Goal: Transaction & Acquisition: Purchase product/service

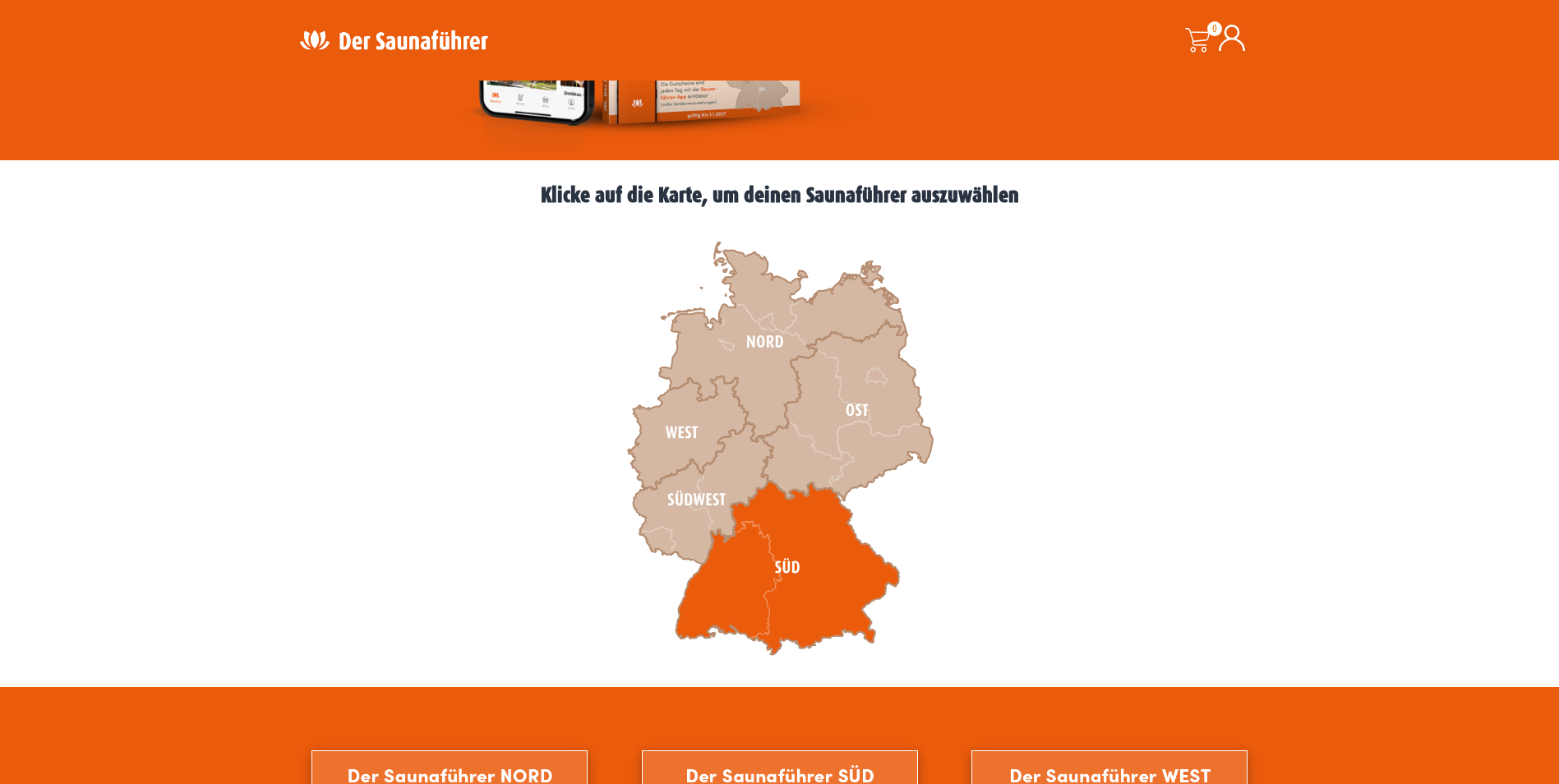
scroll to position [410, 0]
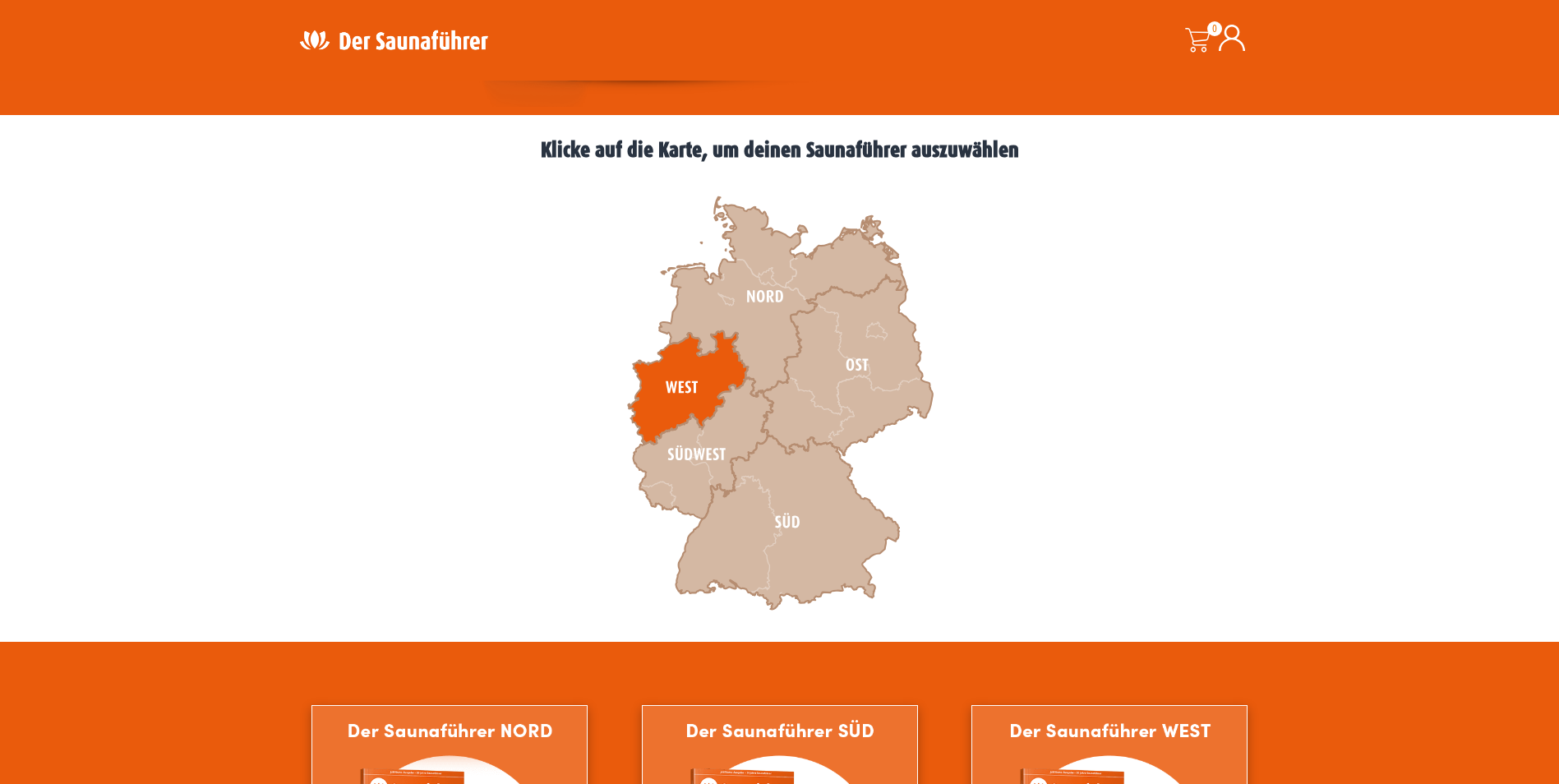
click at [687, 379] on icon at bounding box center [688, 387] width 120 height 114
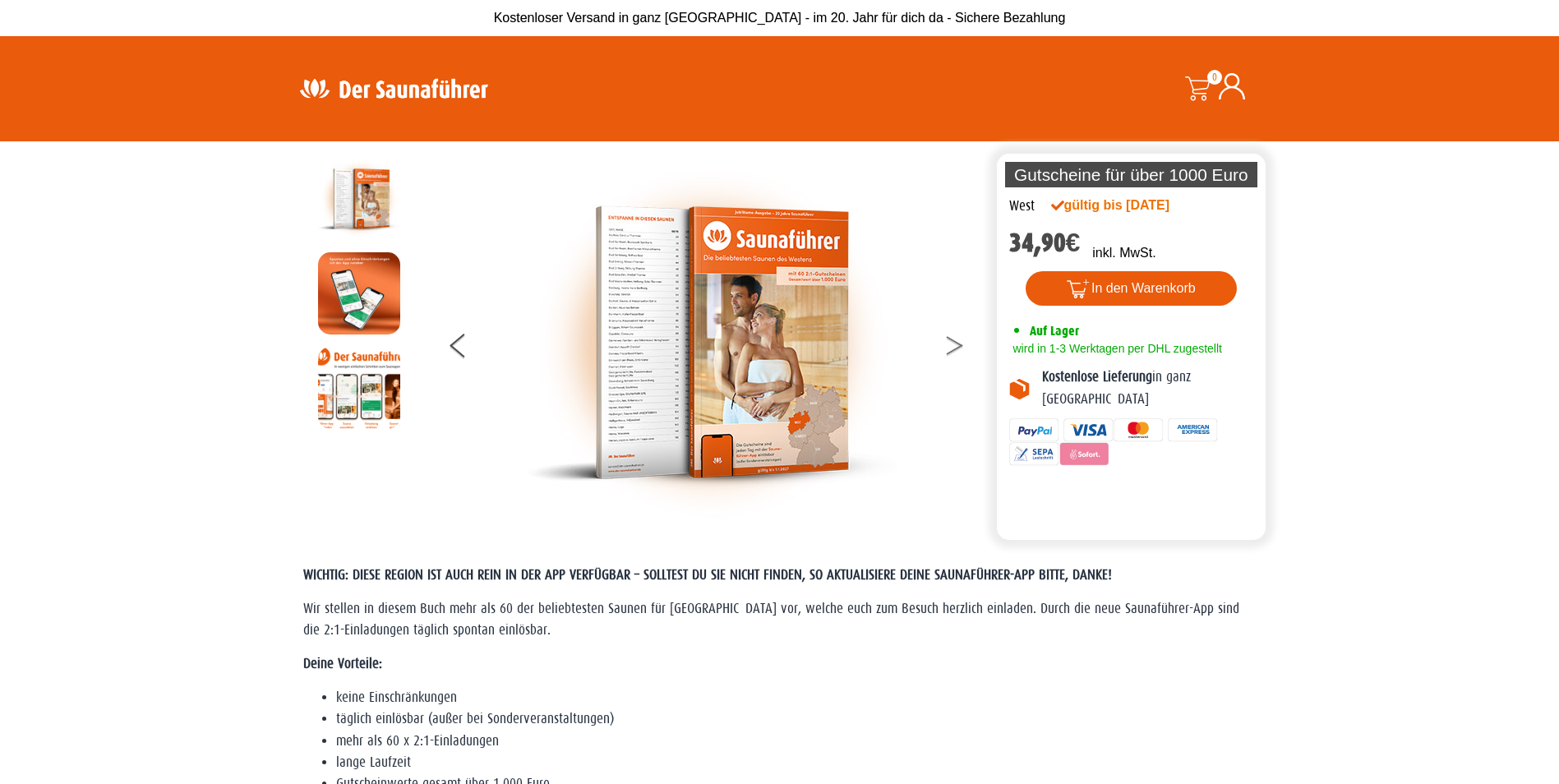
click at [950, 349] on button at bounding box center [965, 349] width 41 height 41
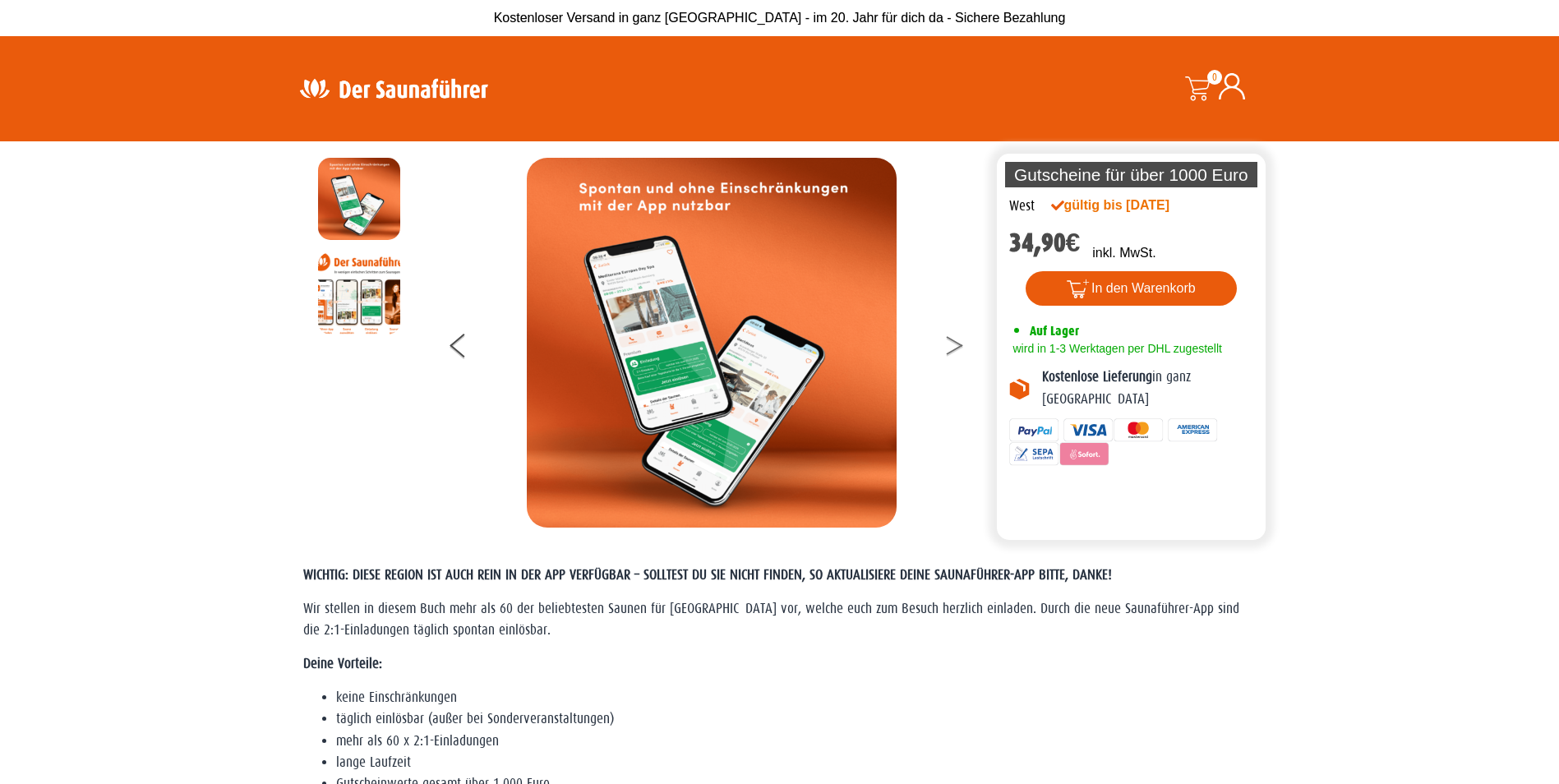
click at [950, 349] on button at bounding box center [965, 349] width 41 height 41
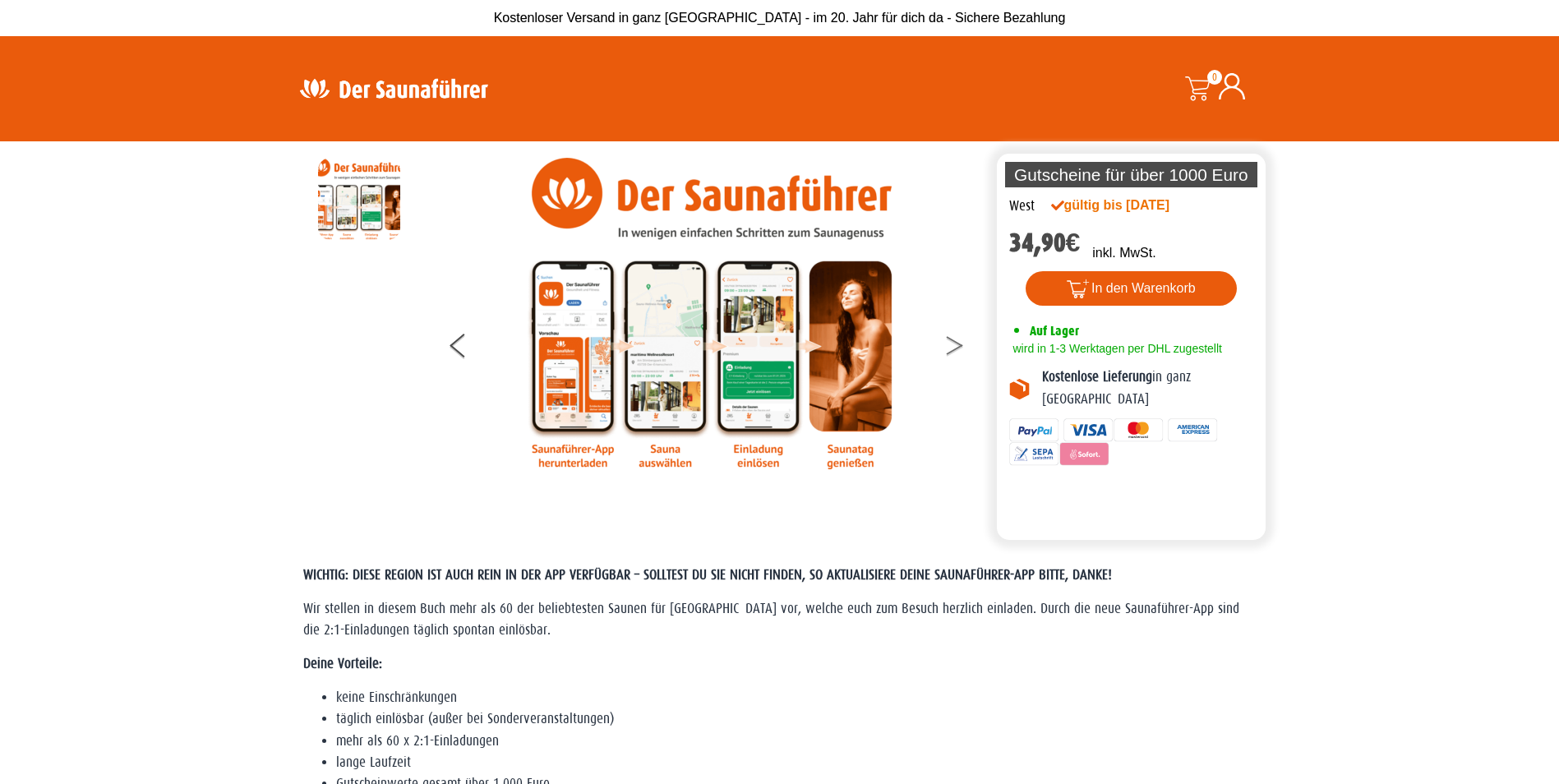
click at [950, 349] on button at bounding box center [965, 349] width 41 height 41
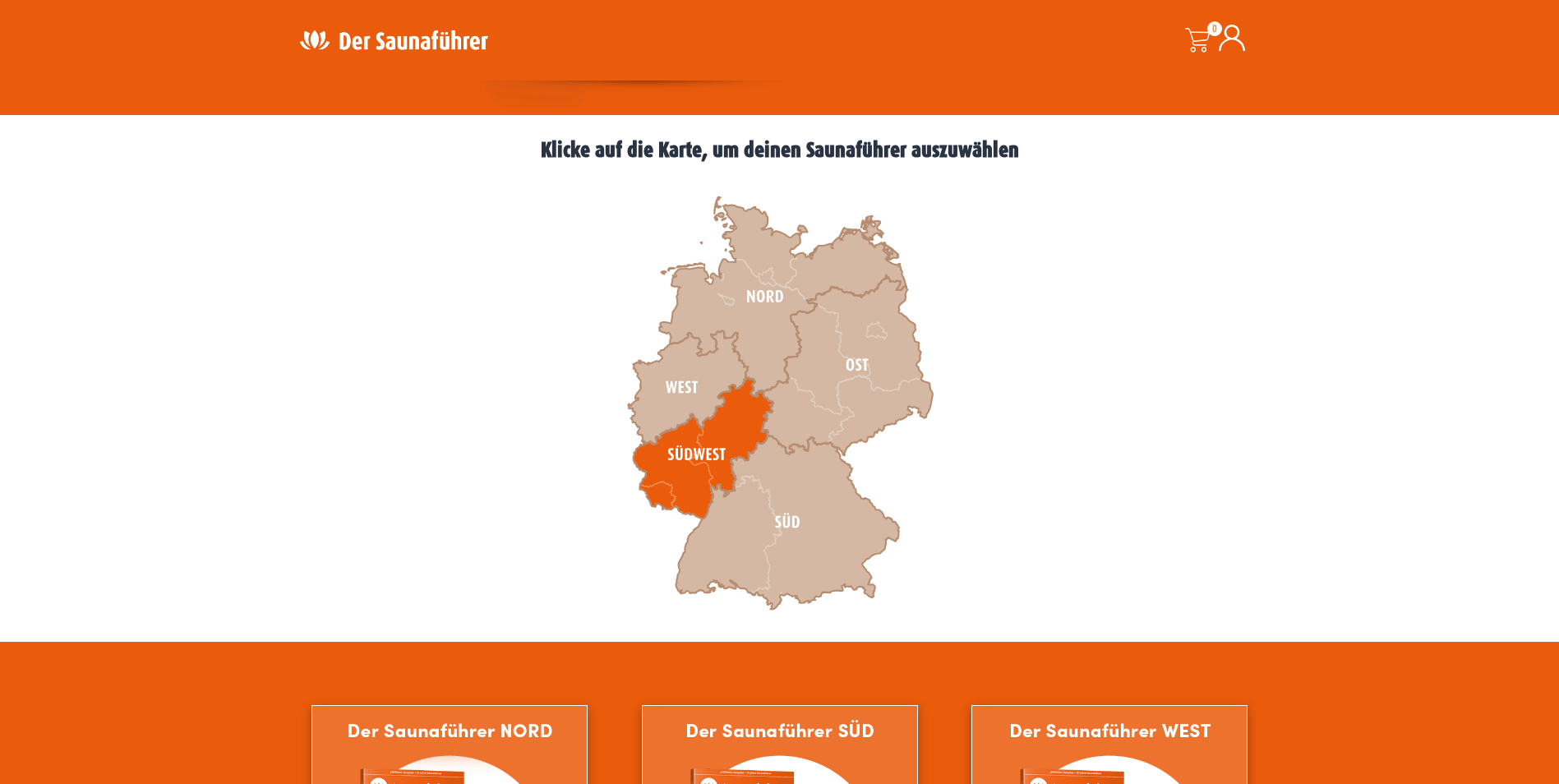
click at [716, 435] on icon at bounding box center [703, 449] width 140 height 142
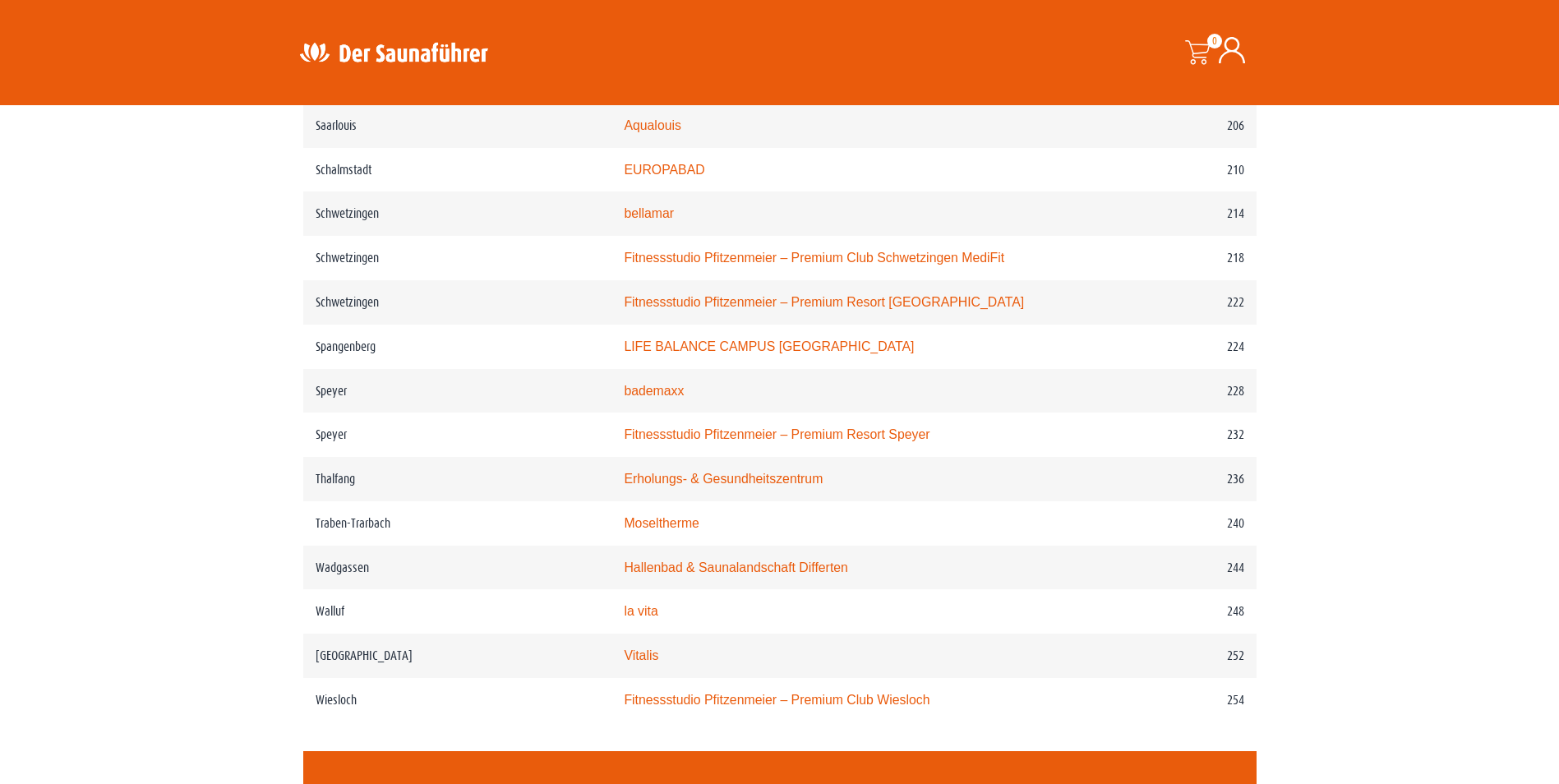
scroll to position [3122, 0]
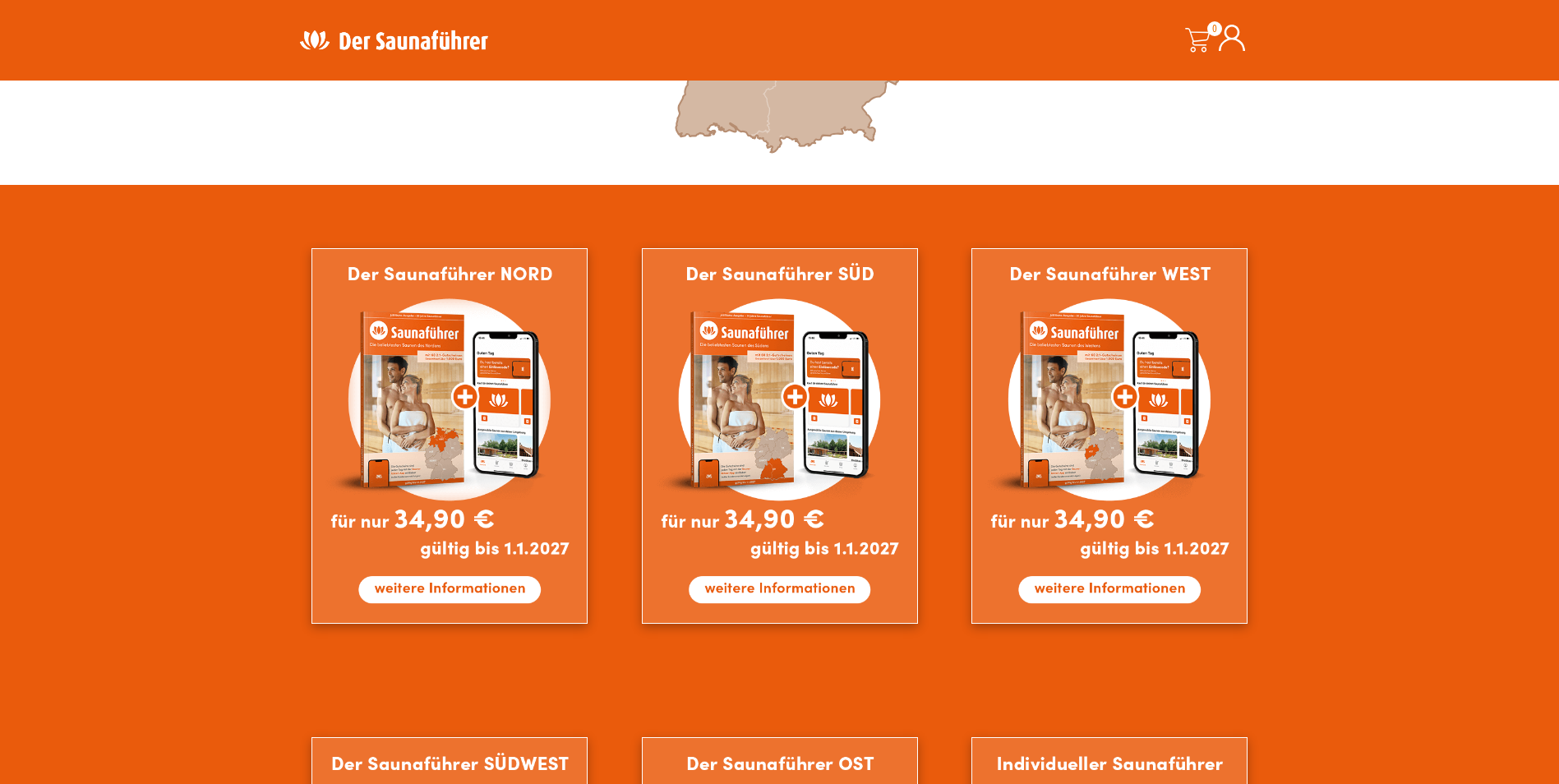
scroll to position [903, 0]
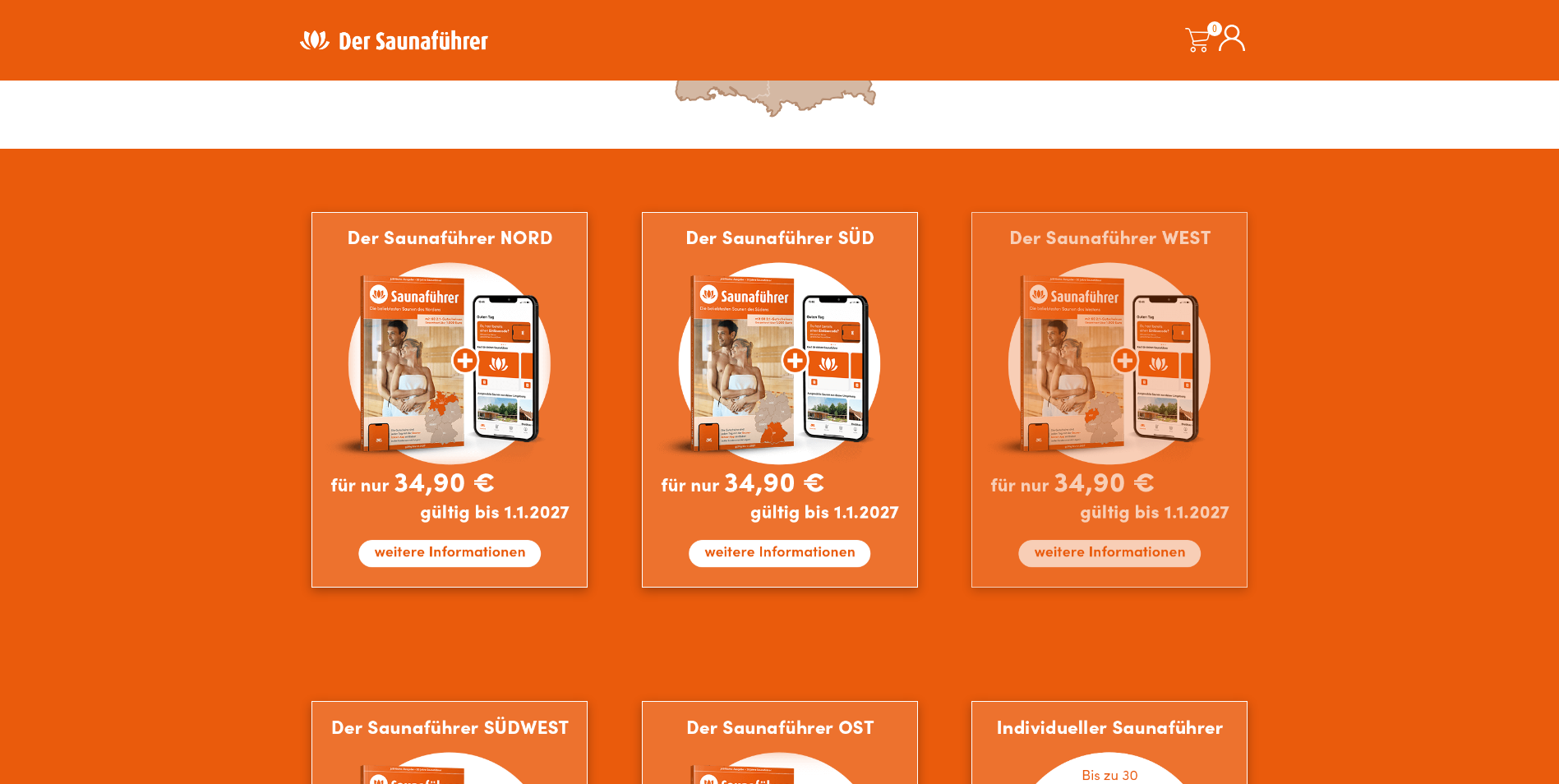
click at [1122, 540] on img at bounding box center [1110, 400] width 276 height 375
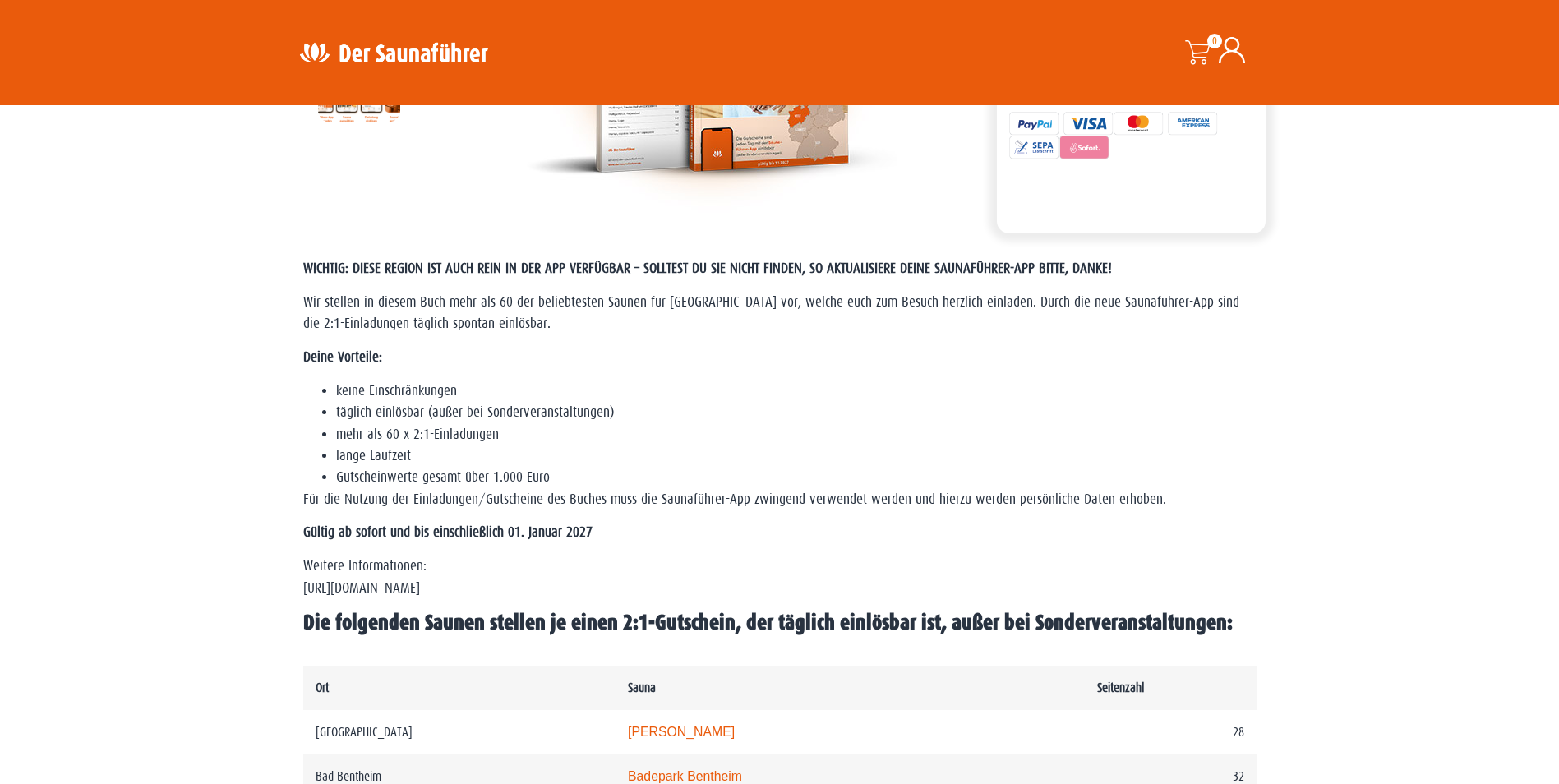
scroll to position [410, 0]
